Goal: Navigation & Orientation: Find specific page/section

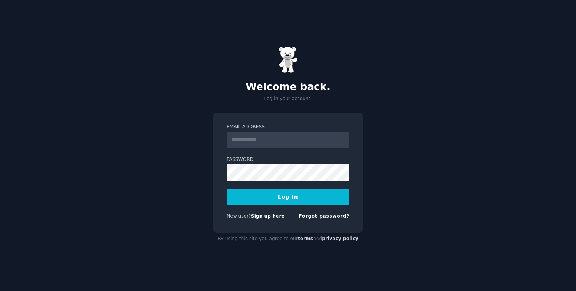
click at [293, 141] on input "Email Address" at bounding box center [288, 140] width 123 height 17
type input "**********"
click at [289, 191] on button "Log In" at bounding box center [288, 197] width 123 height 16
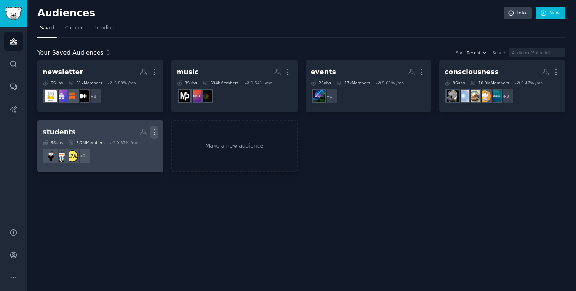
click at [157, 131] on icon "button" at bounding box center [154, 132] width 8 height 8
click at [135, 149] on p "Delete" at bounding box center [134, 148] width 18 height 8
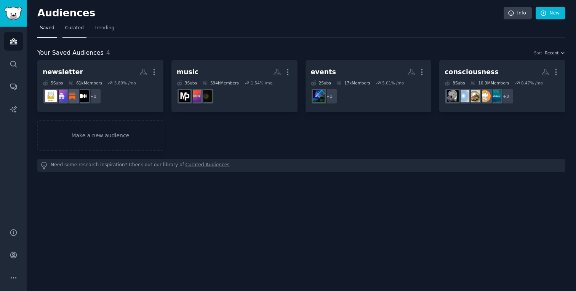
click at [74, 26] on span "Curated" at bounding box center [74, 28] width 19 height 7
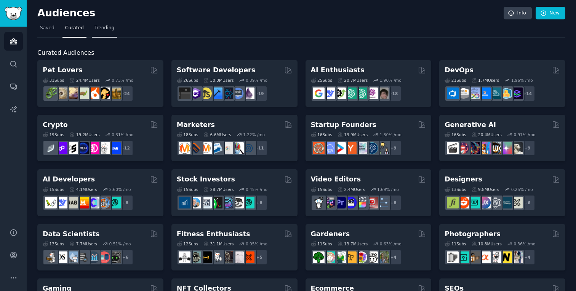
click at [99, 25] on span "Trending" at bounding box center [104, 28] width 20 height 7
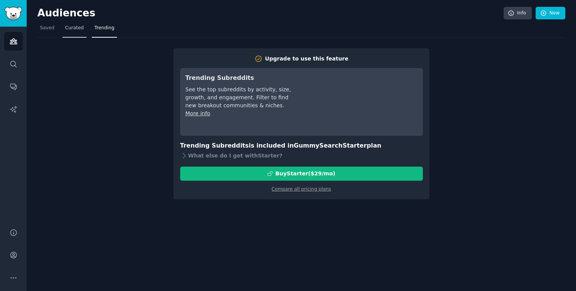
click at [81, 27] on span "Curated" at bounding box center [74, 28] width 19 height 7
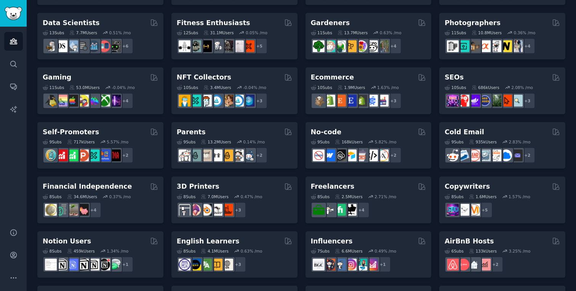
scroll to position [318, 0]
